Goal: Navigation & Orientation: Find specific page/section

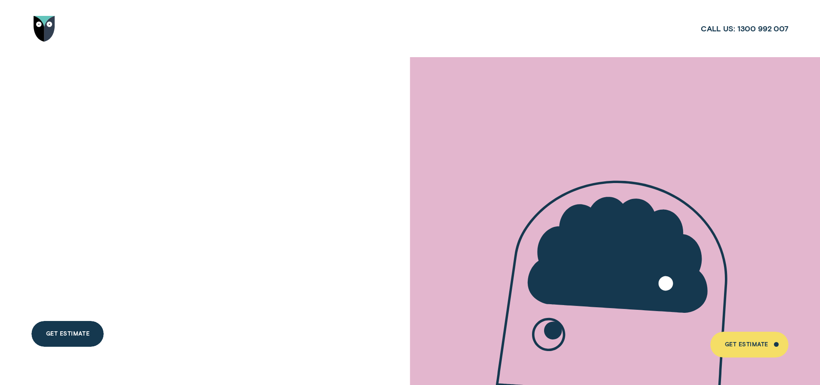
click at [46, 30] on img "Go to home page" at bounding box center [45, 29] width 22 height 26
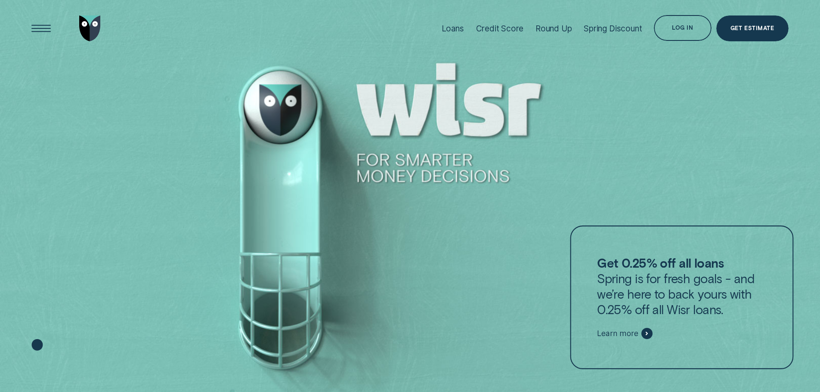
click at [650, 331] on div at bounding box center [647, 334] width 12 height 12
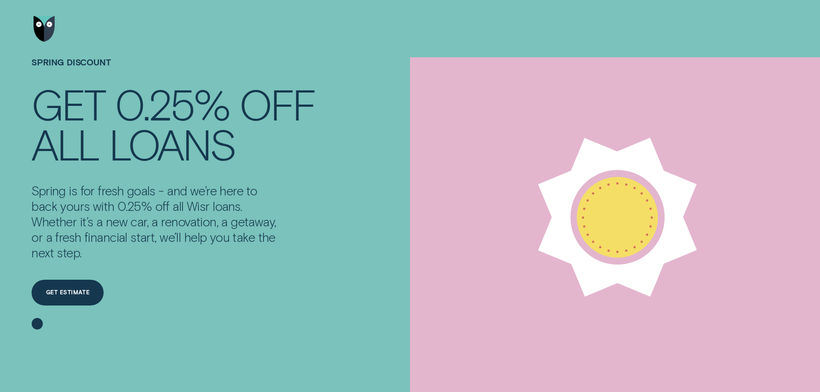
click at [41, 14] on link "Go to home page" at bounding box center [44, 28] width 26 height 57
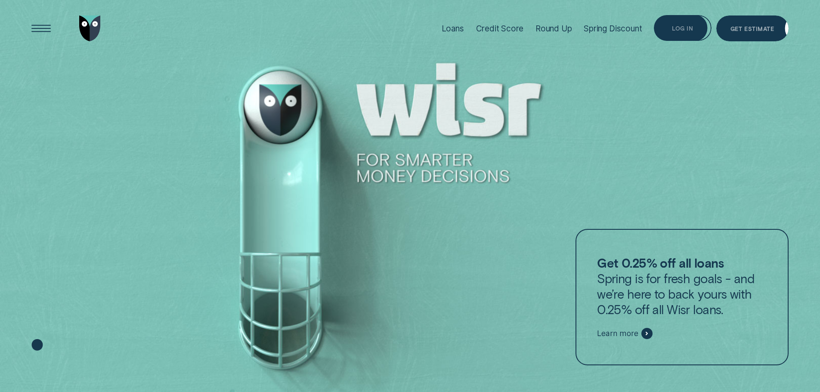
click at [661, 27] on div "Log in" at bounding box center [681, 28] width 57 height 26
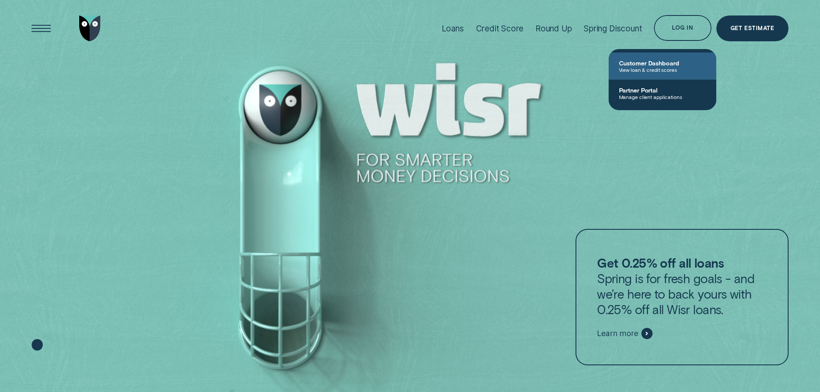
click at [675, 72] on span "View loan & credit scores" at bounding box center [662, 70] width 87 height 6
